Goal: Task Accomplishment & Management: Manage account settings

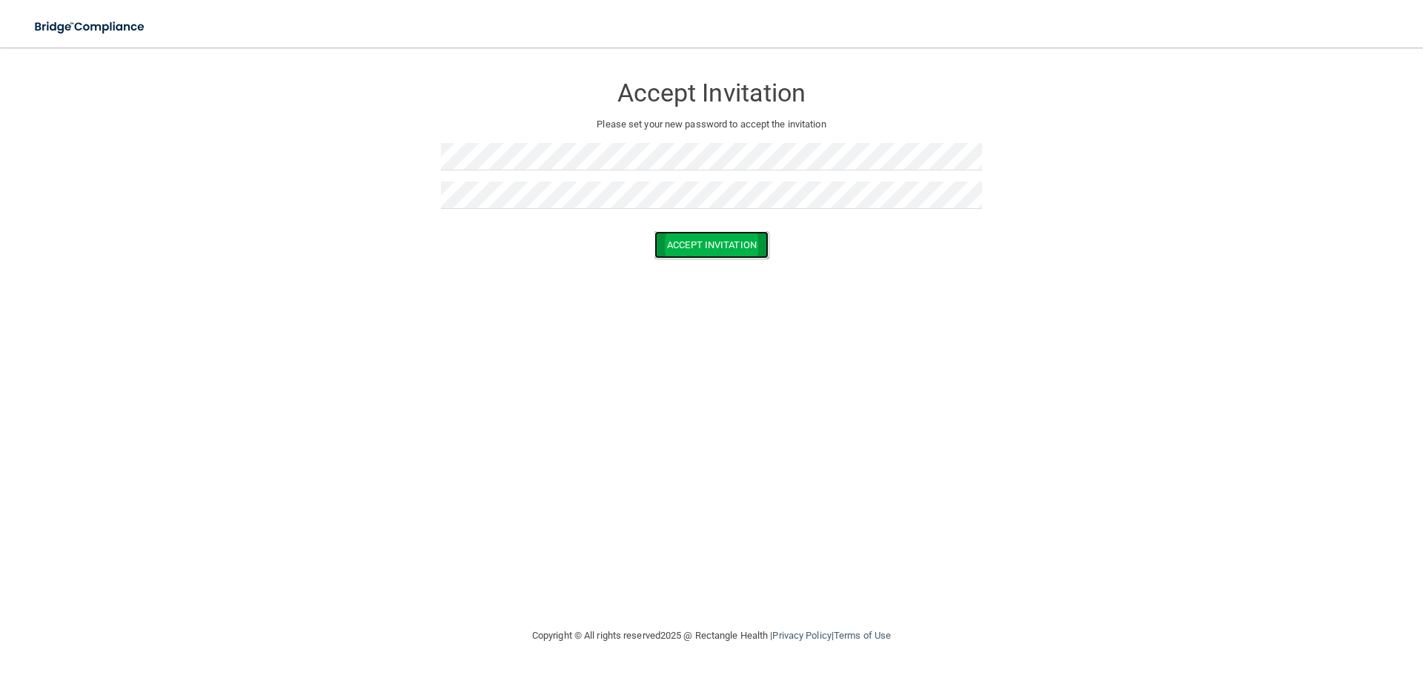
click at [709, 252] on button "Accept Invitation" at bounding box center [712, 244] width 114 height 27
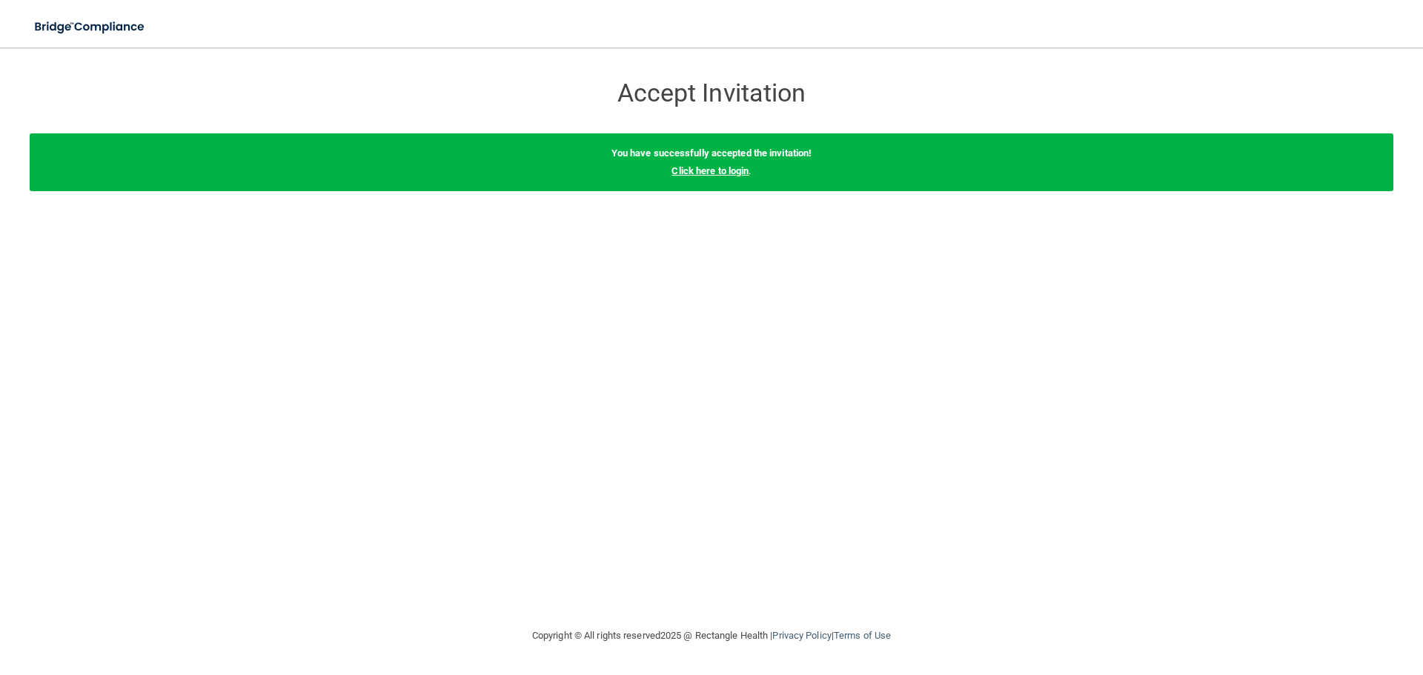
click at [735, 171] on link "Click here to login" at bounding box center [710, 170] width 77 height 11
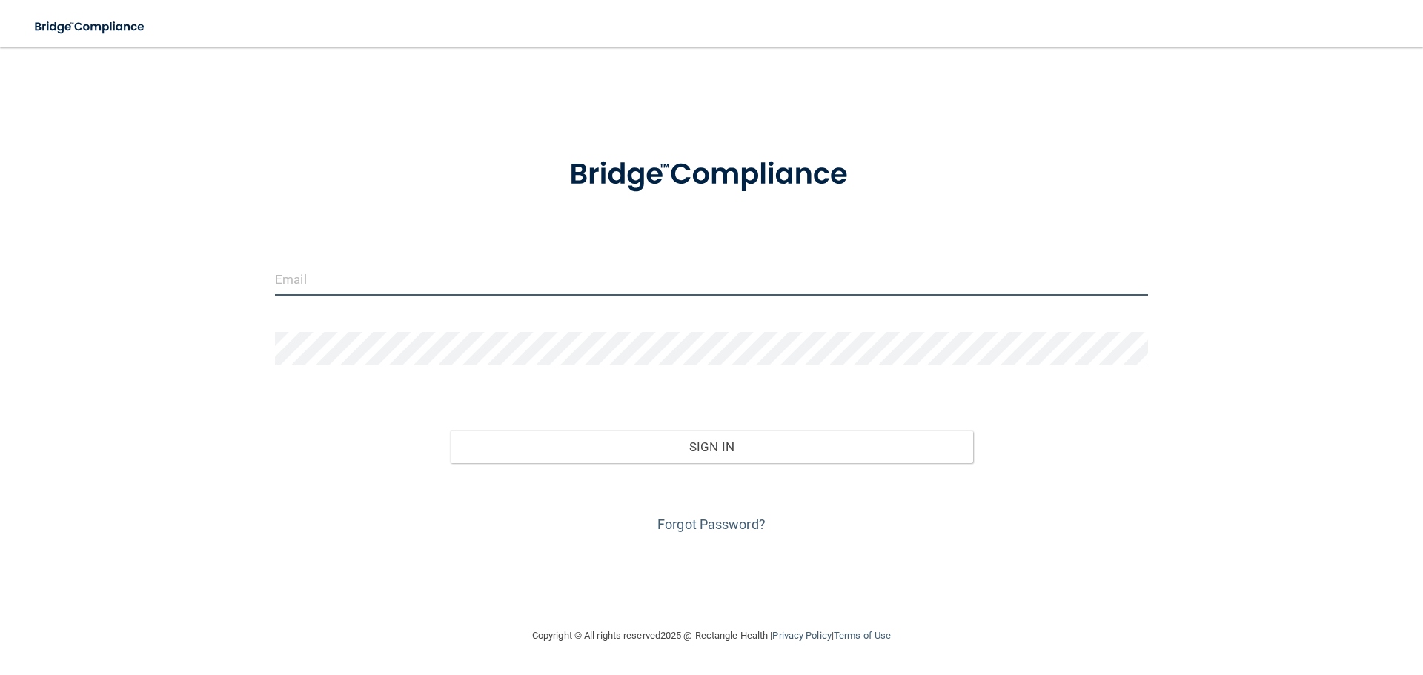
click at [370, 277] on input "email" at bounding box center [711, 278] width 873 height 33
type input "[EMAIL_ADDRESS][DOMAIN_NAME]"
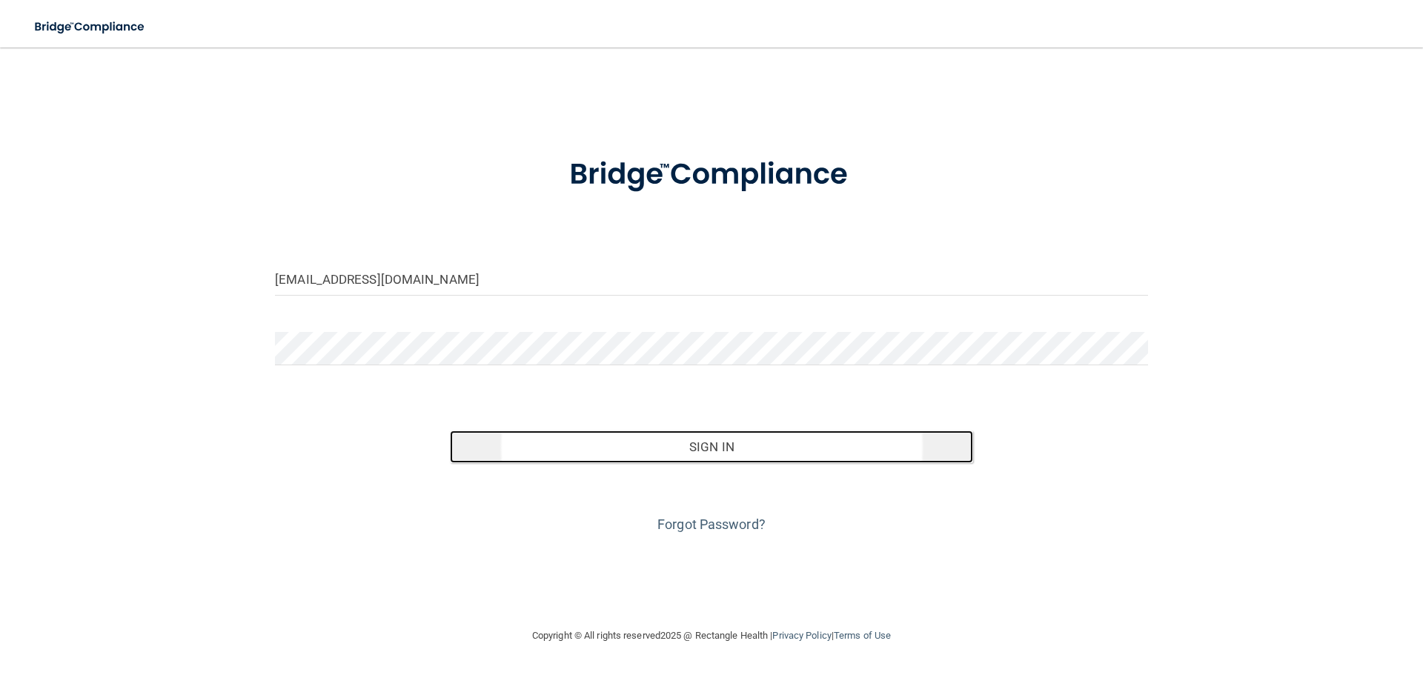
click at [708, 449] on button "Sign In" at bounding box center [712, 447] width 524 height 33
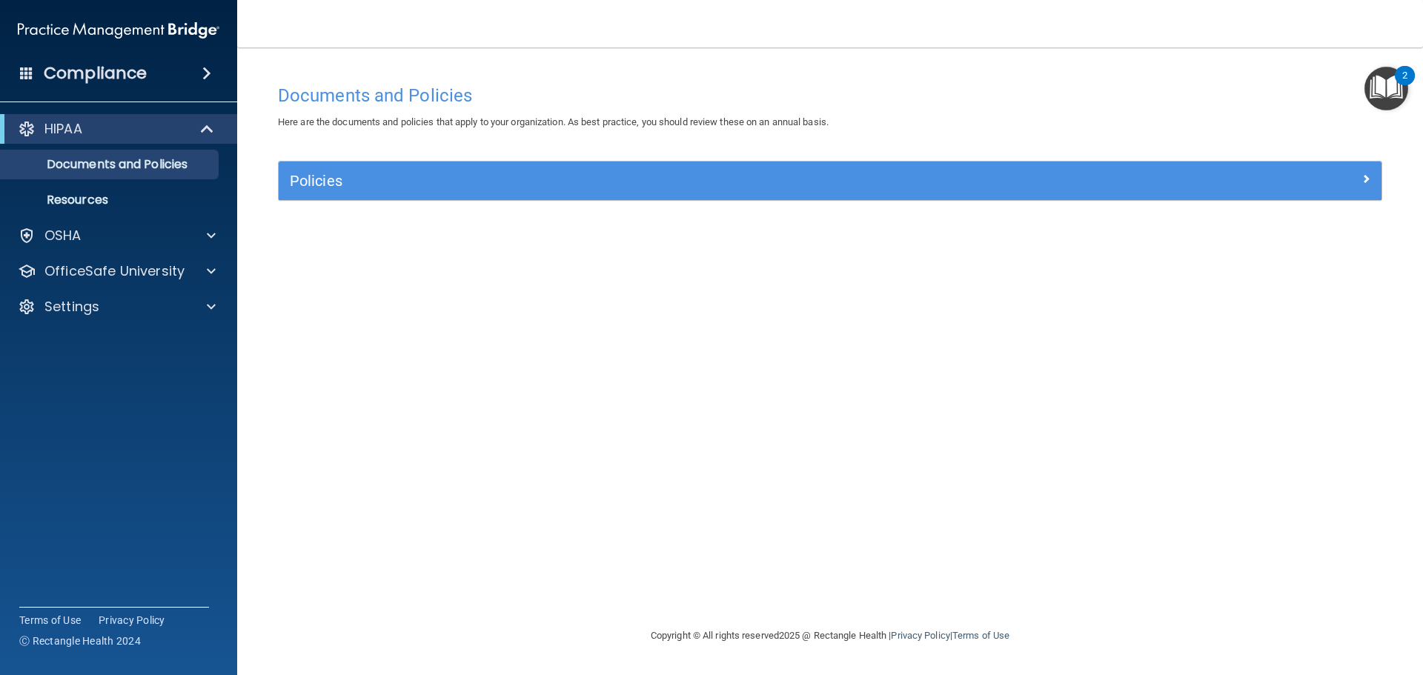
click at [1386, 83] on img "Open Resource Center, 2 new notifications" at bounding box center [1387, 89] width 44 height 44
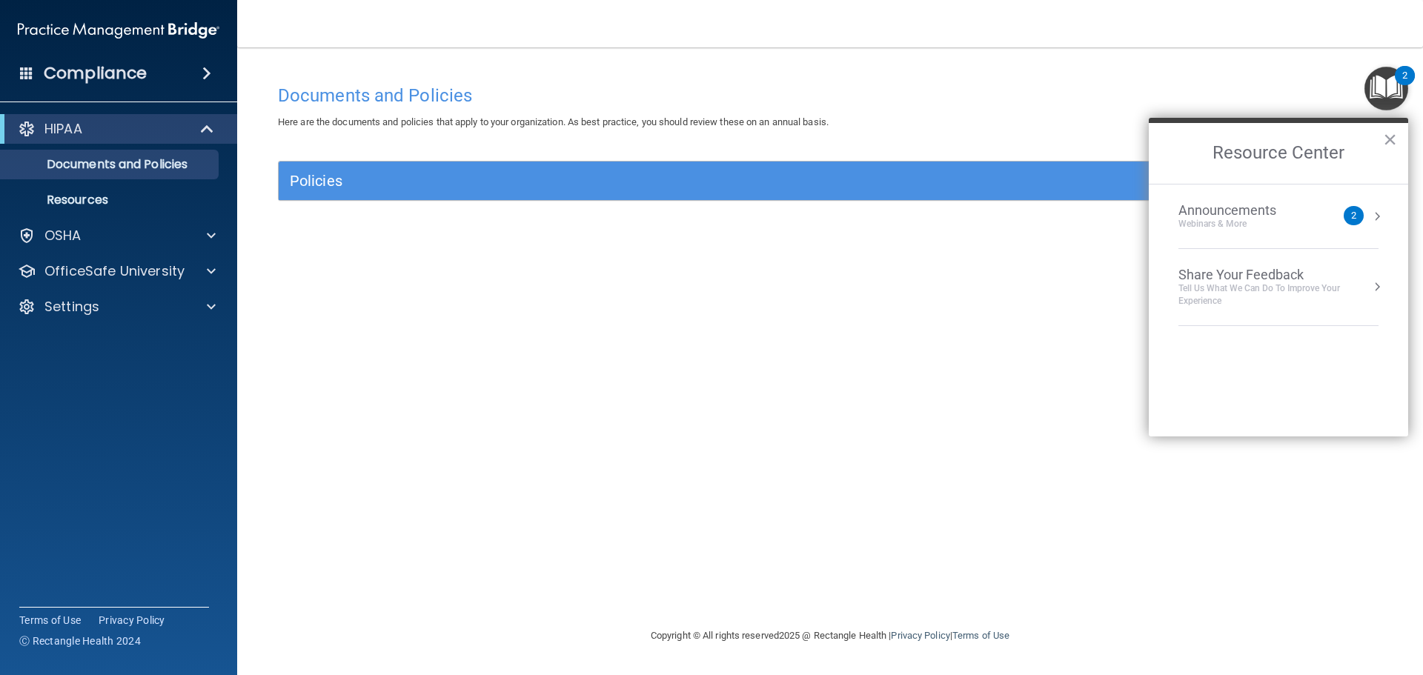
click at [1308, 216] on div "Announcements Webinars & More" at bounding box center [1257, 216] width 157 height 28
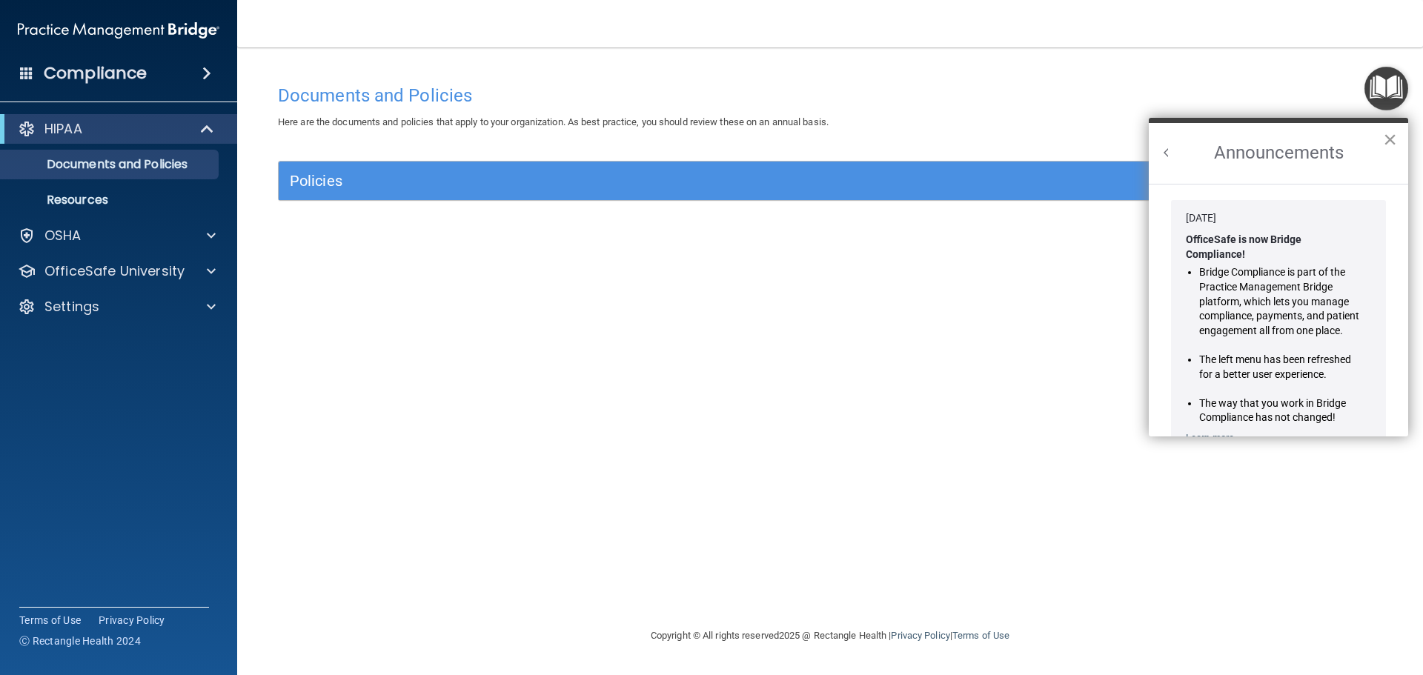
click at [1396, 142] on button "×" at bounding box center [1390, 140] width 14 height 24
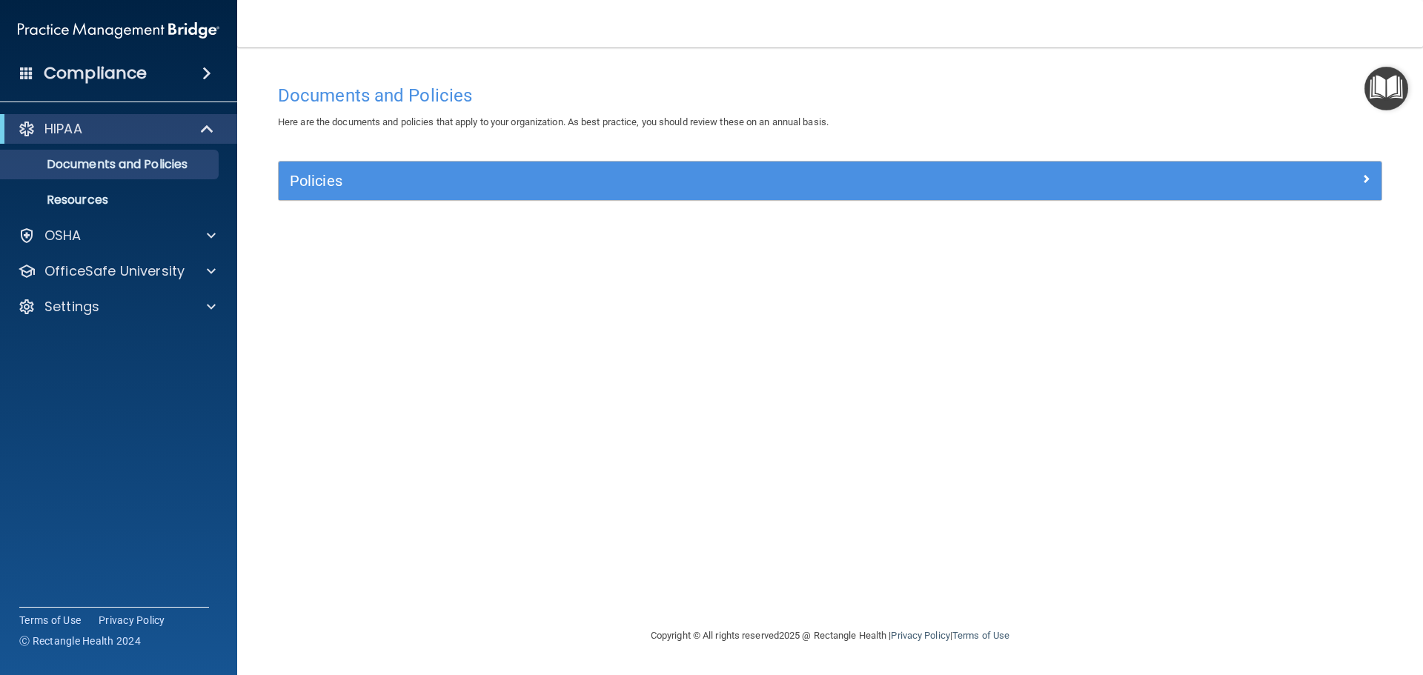
click at [838, 437] on div "Documents and Policies Here are the documents and policies that apply to your o…" at bounding box center [830, 352] width 1127 height 550
click at [482, 367] on div "Documents and Policies Here are the documents and policies that apply to your o…" at bounding box center [830, 352] width 1127 height 550
click at [220, 271] on div at bounding box center [209, 271] width 37 height 18
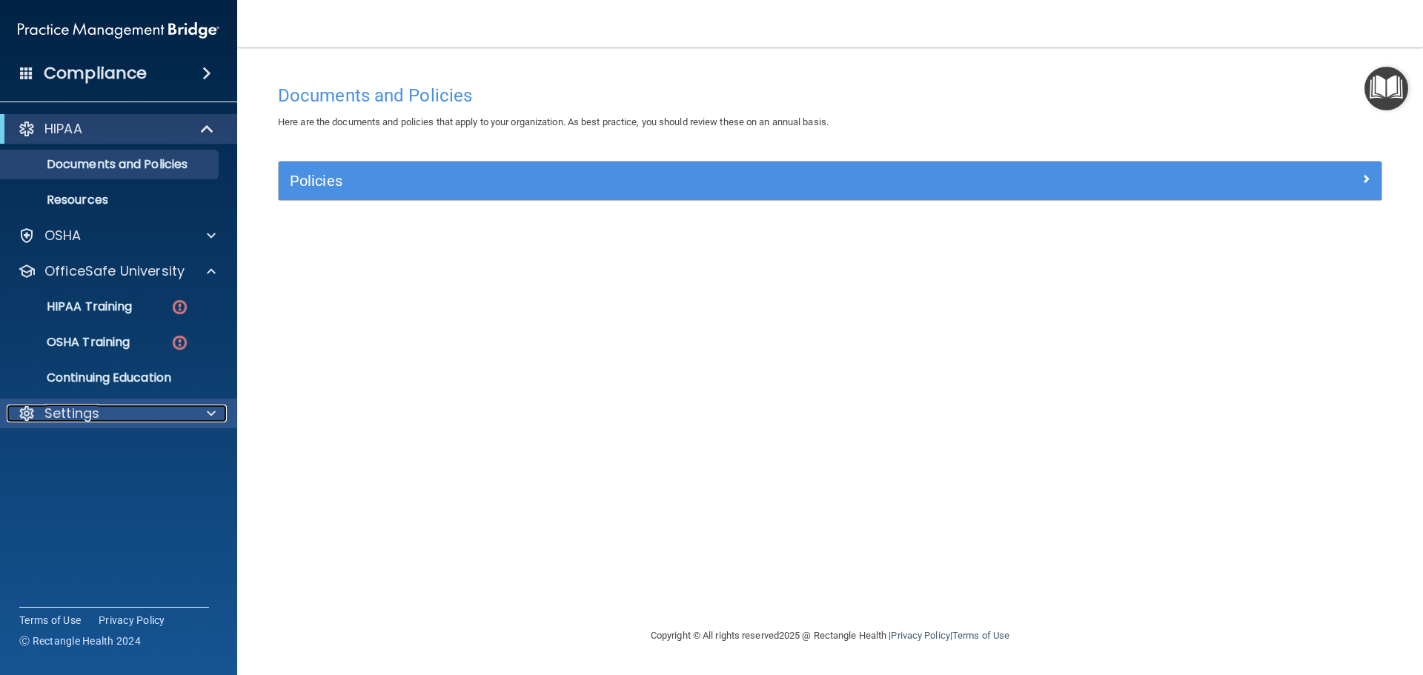
click at [194, 414] on div at bounding box center [209, 414] width 37 height 18
click at [82, 491] on p "Sign Out" at bounding box center [111, 484] width 202 height 15
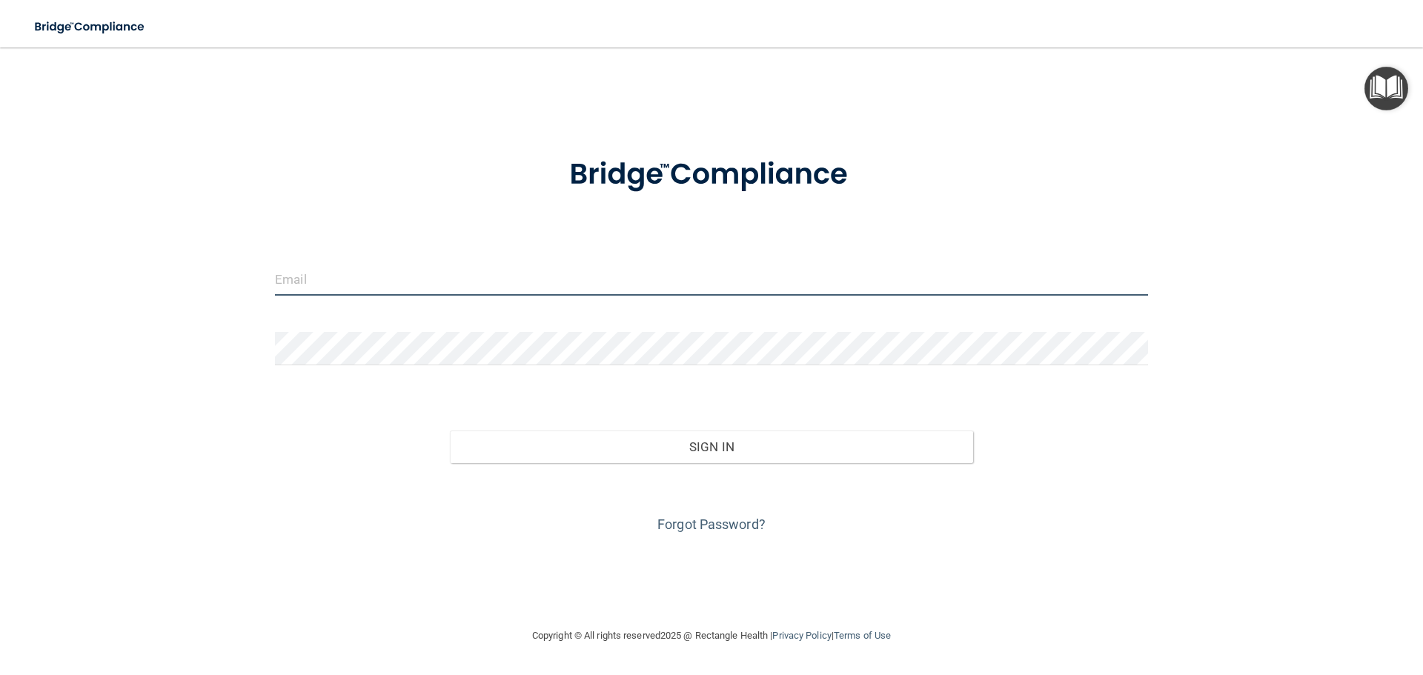
type input "[EMAIL_ADDRESS][DOMAIN_NAME]"
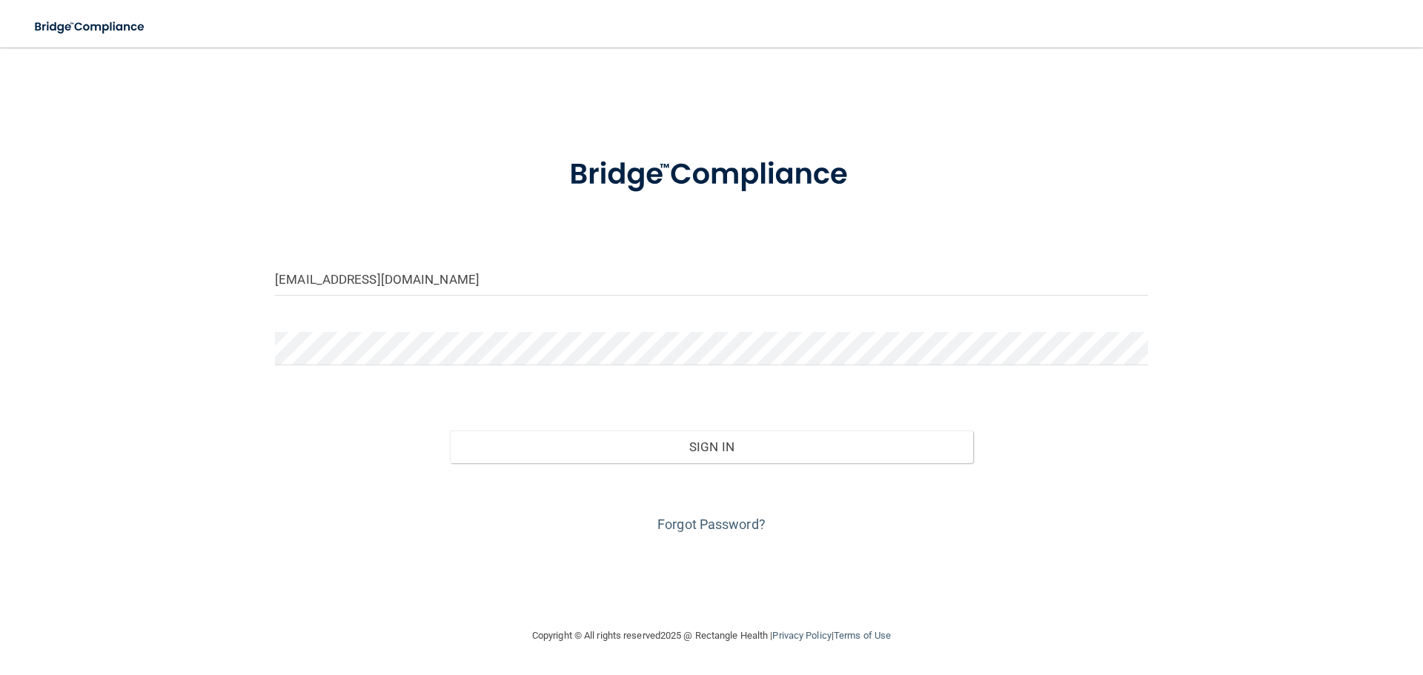
click at [172, 344] on div "[EMAIL_ADDRESS][DOMAIN_NAME] Invalid email/password. You don't have permission …" at bounding box center [712, 337] width 1364 height 550
